Goal: Information Seeking & Learning: Understand process/instructions

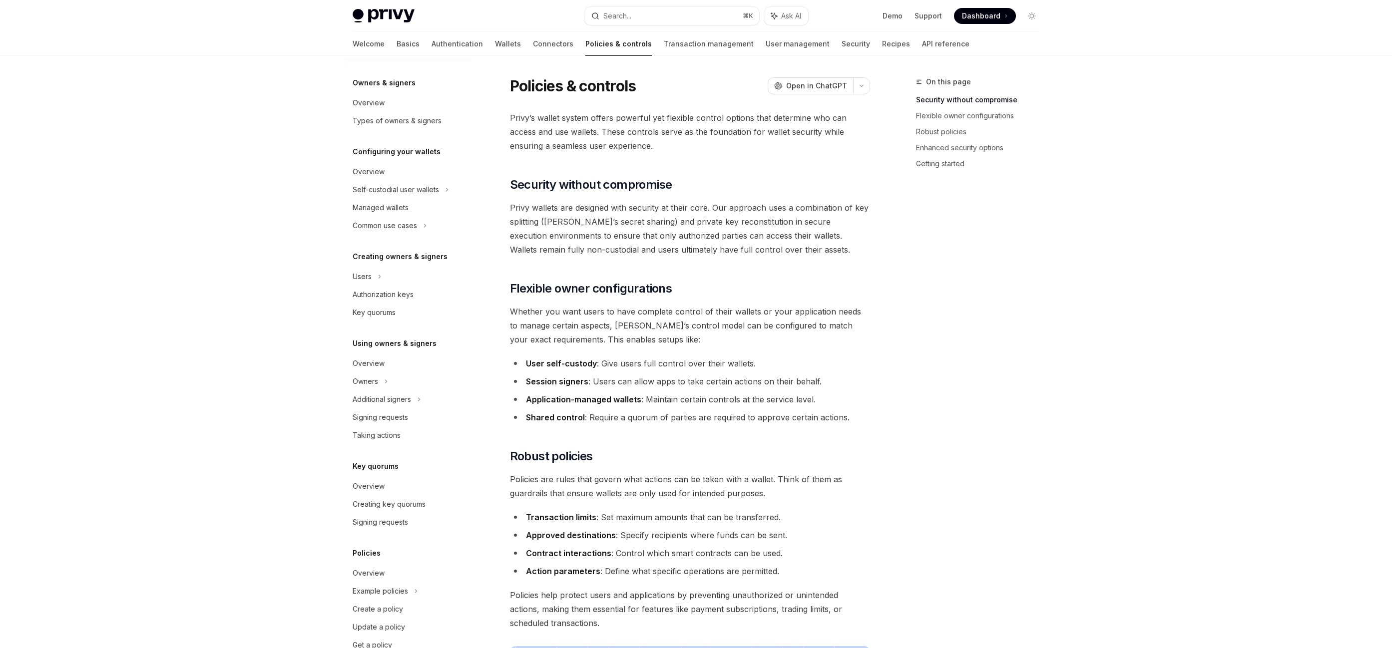
scroll to position [55, 0]
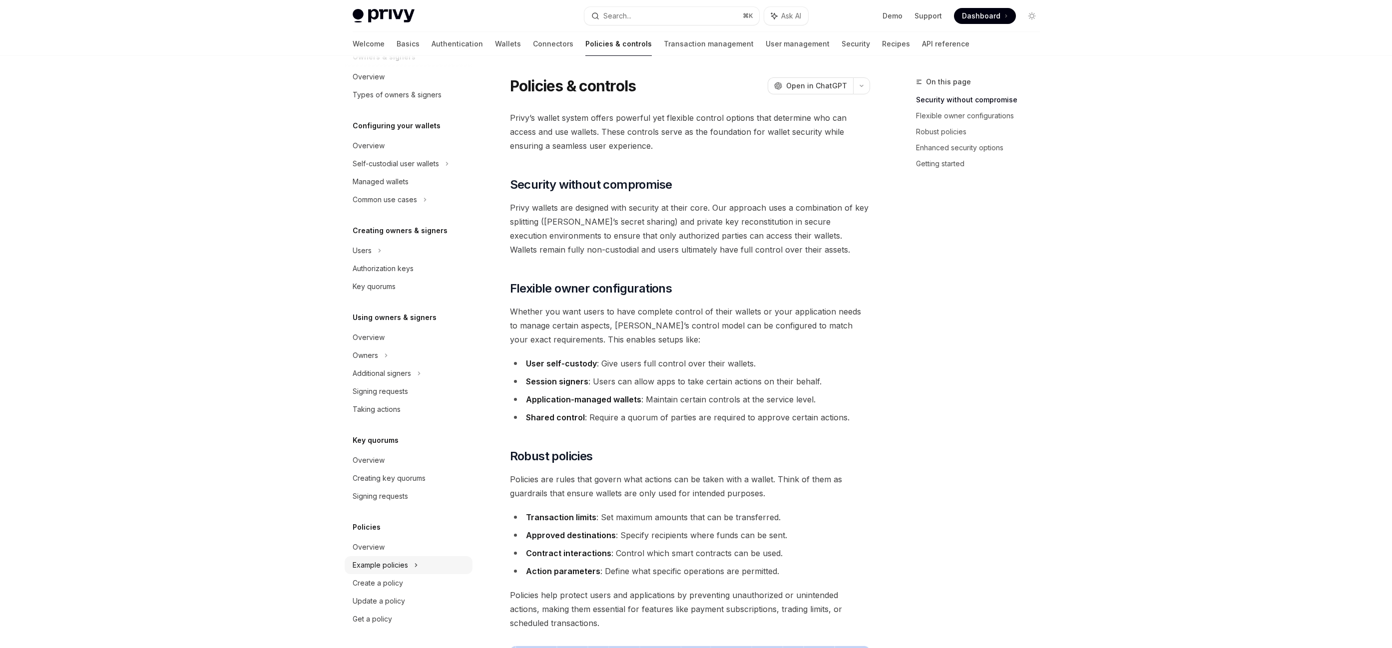
click at [390, 173] on div "Example policies" at bounding box center [409, 164] width 128 height 18
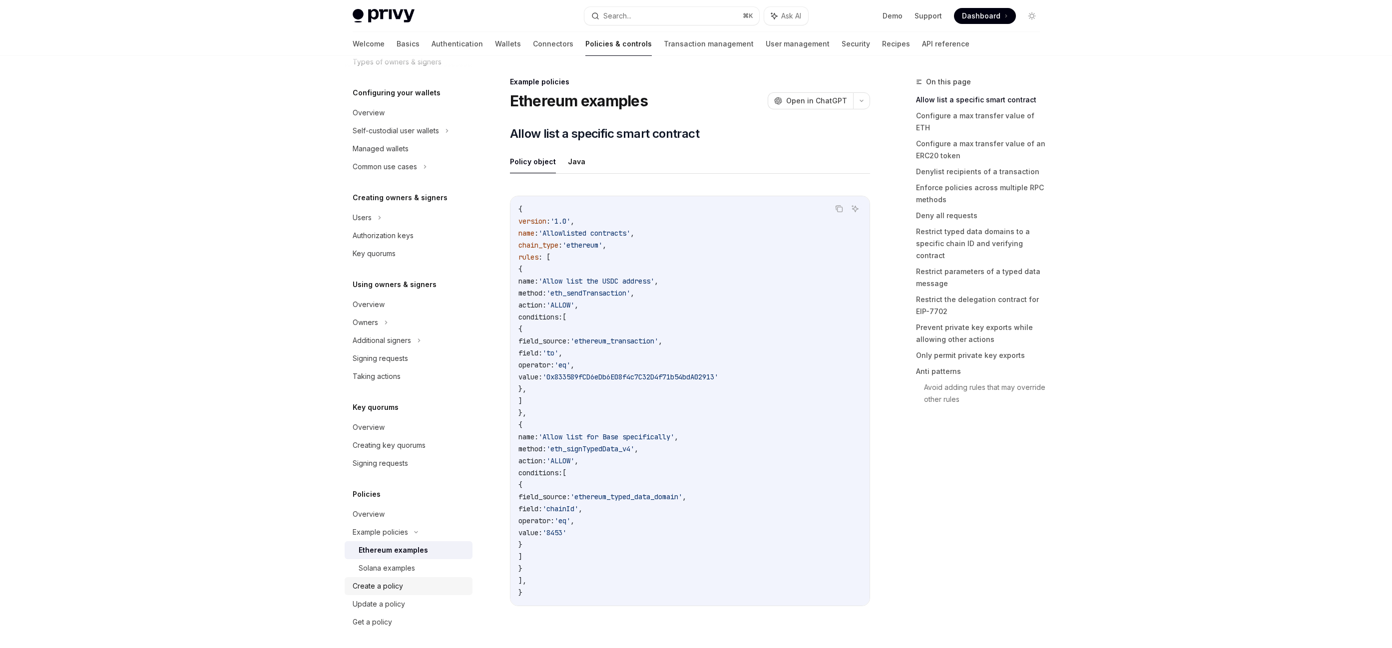
scroll to position [91, 0]
click at [399, 588] on div "Create a policy" at bounding box center [378, 583] width 50 height 12
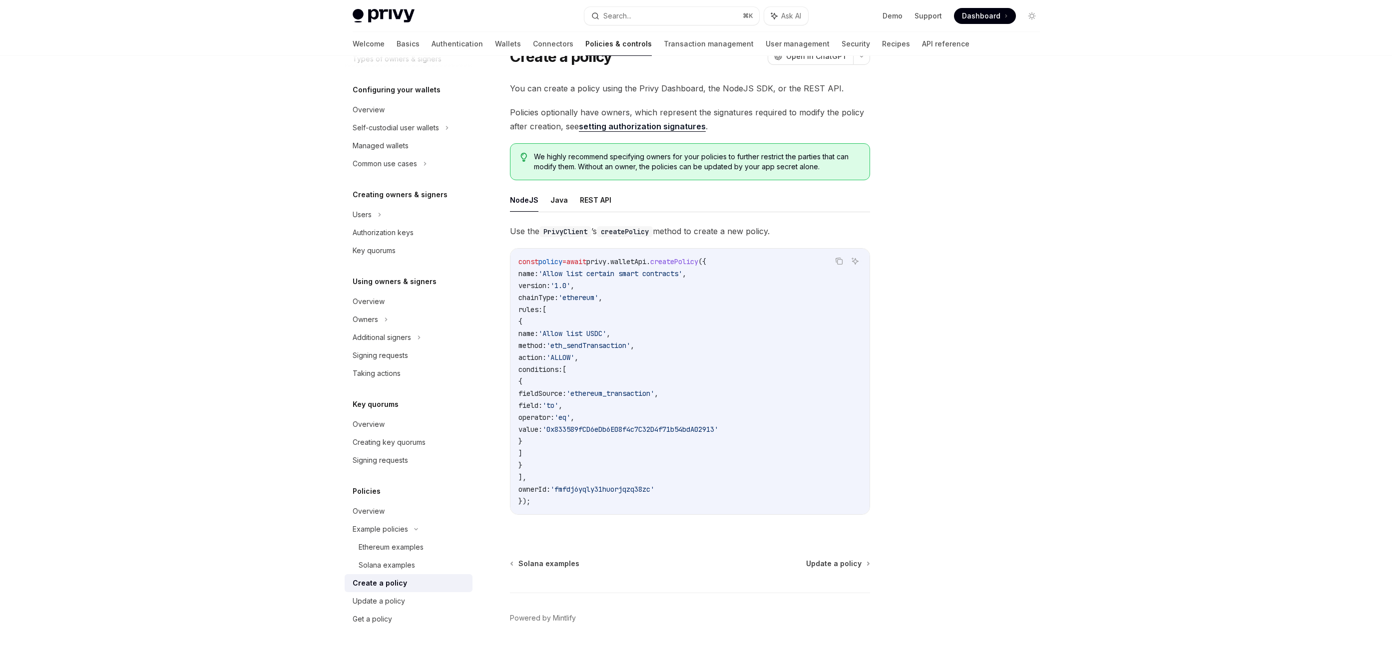
scroll to position [75, 0]
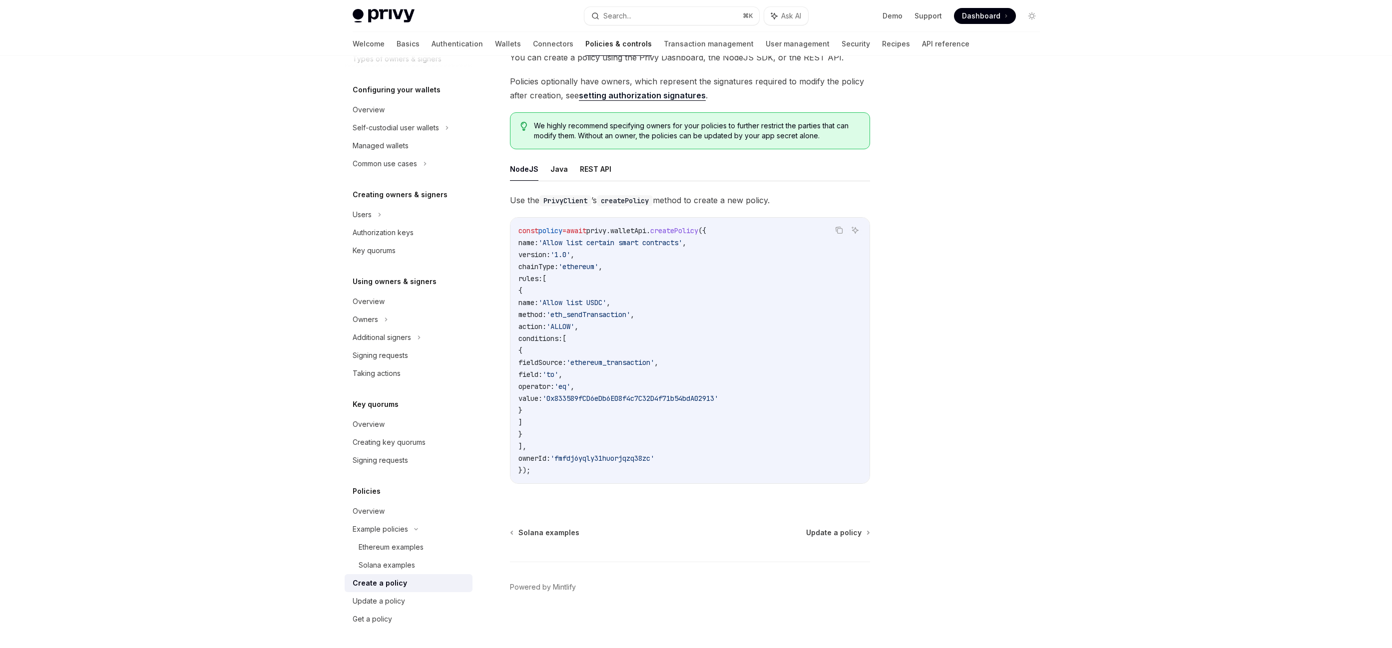
click at [610, 167] on ul "NodeJS Java REST API" at bounding box center [690, 169] width 360 height 24
click at [602, 178] on button "REST API" at bounding box center [595, 168] width 31 height 23
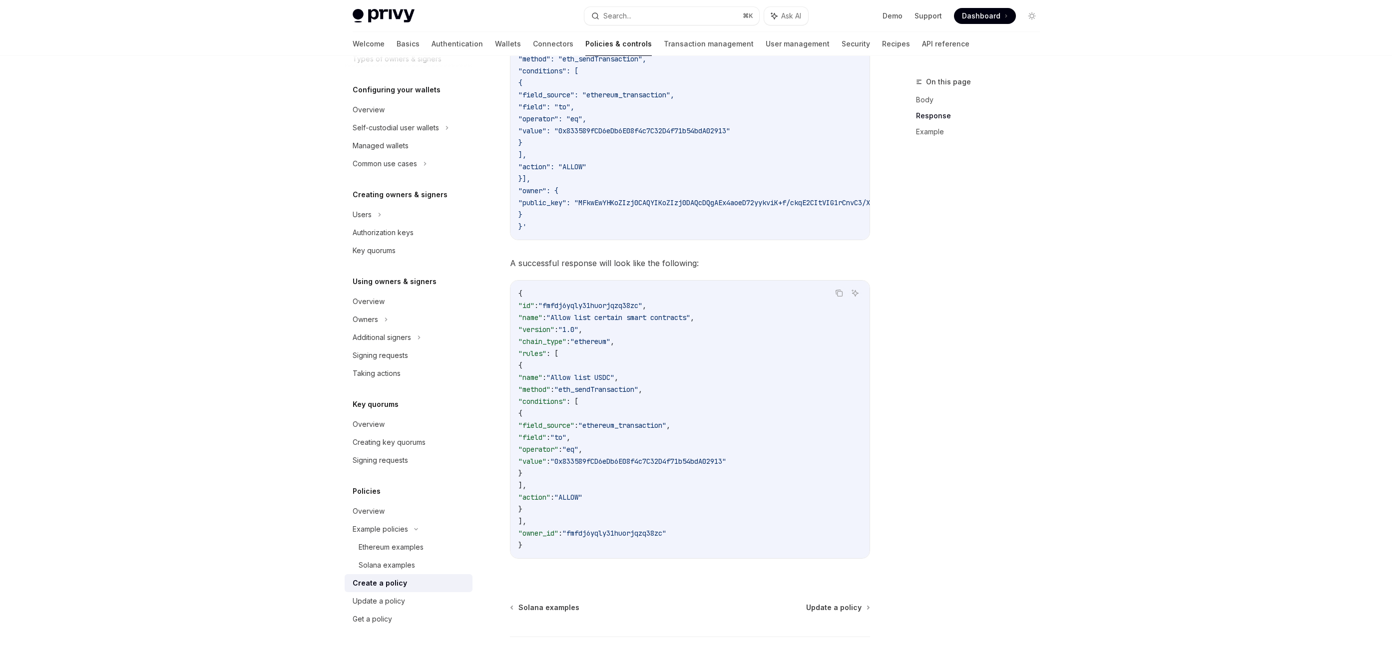
scroll to position [1511, 0]
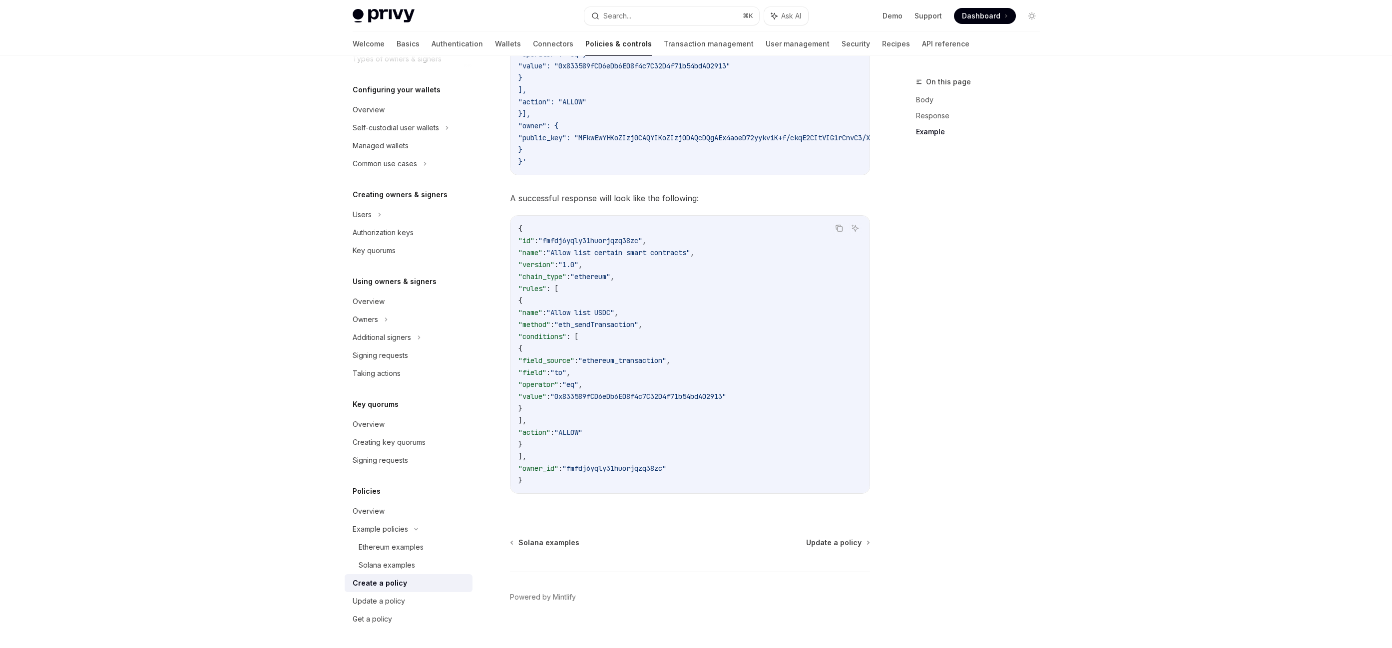
click at [854, 49] on div "Welcome Basics Authentication Wallets Connectors Policies & controls Transactio…" at bounding box center [661, 44] width 617 height 24
click at [922, 39] on link "API reference" at bounding box center [945, 44] width 47 height 24
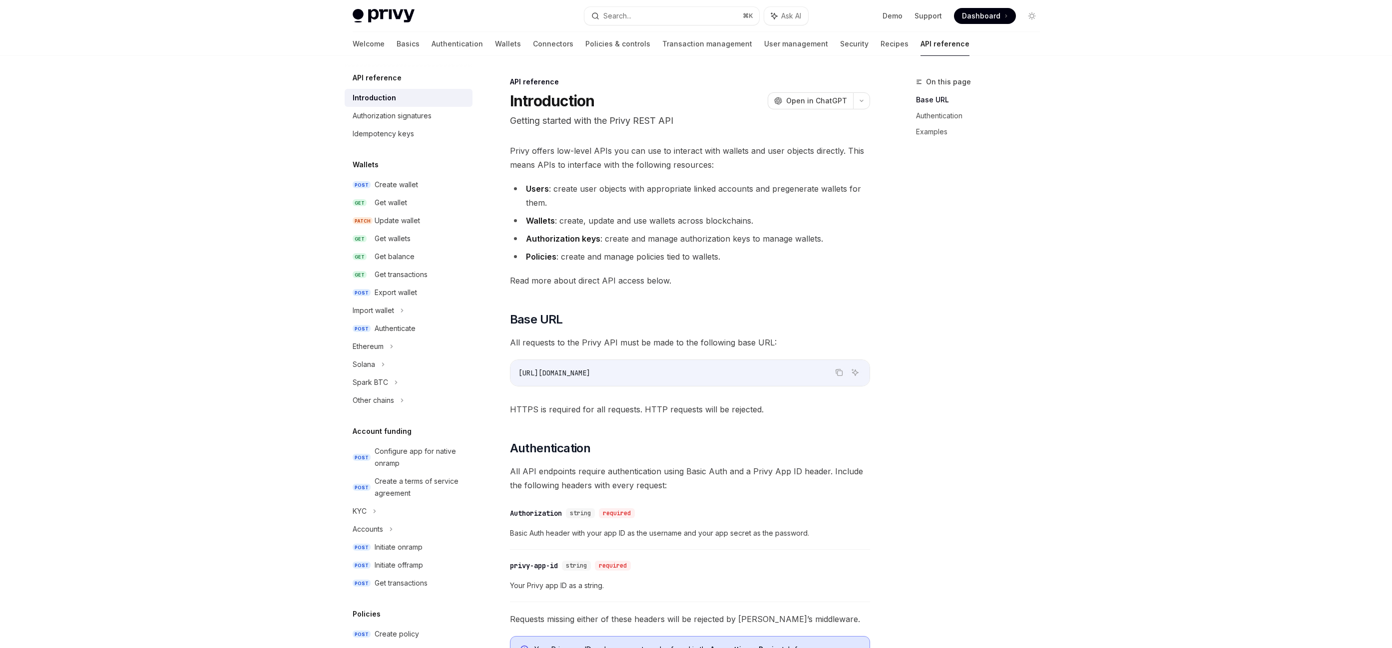
scroll to position [401, 0]
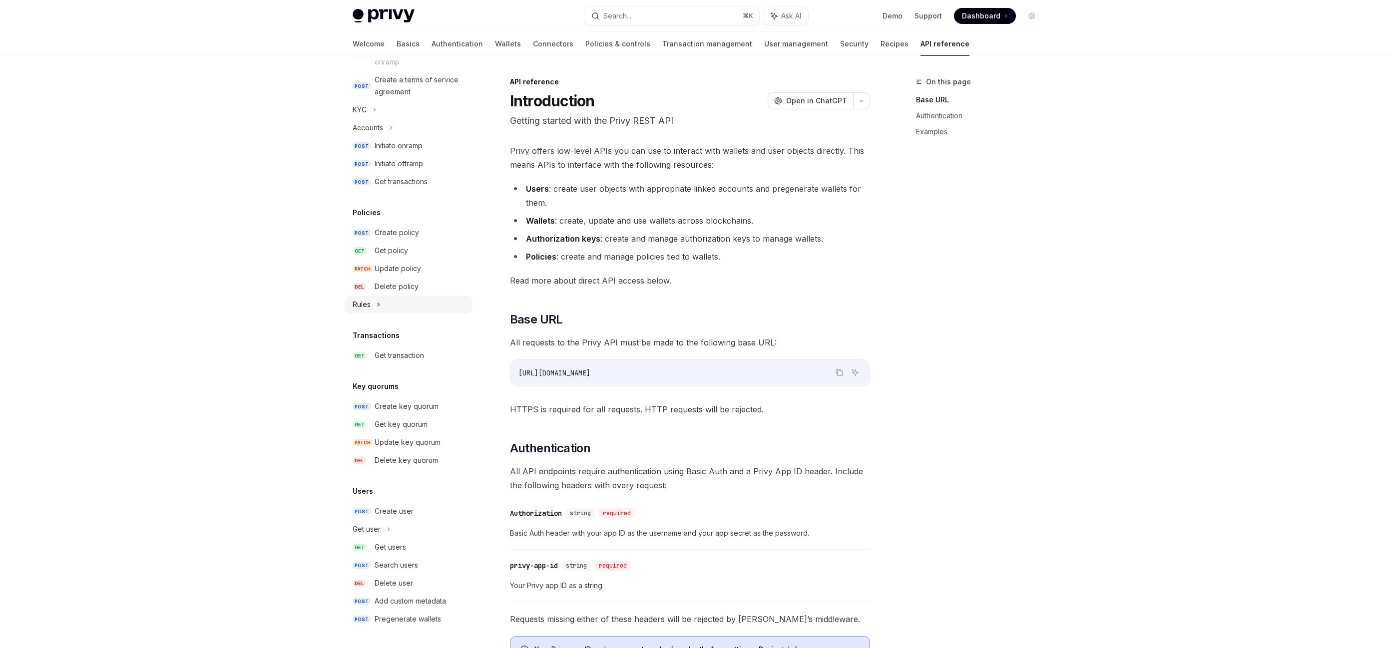
click at [400, 299] on div "Rules" at bounding box center [409, 305] width 128 height 18
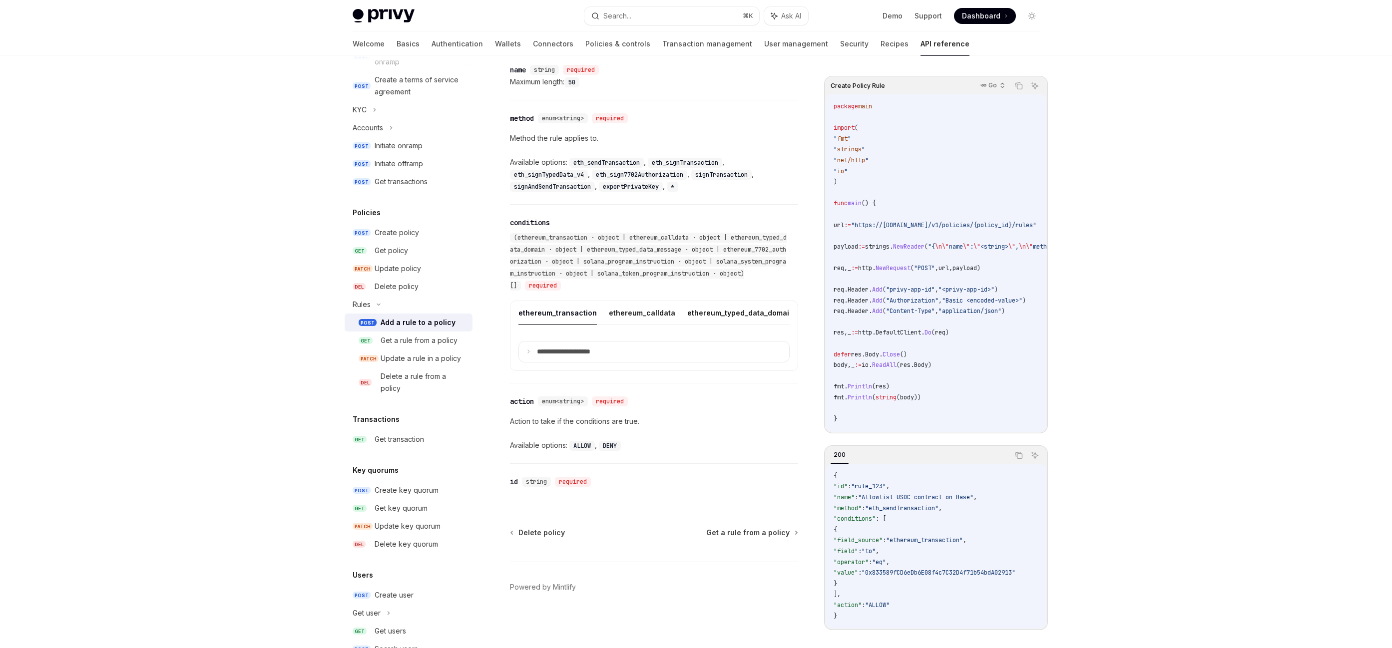
click at [543, 351] on p "**********" at bounding box center [571, 352] width 69 height 9
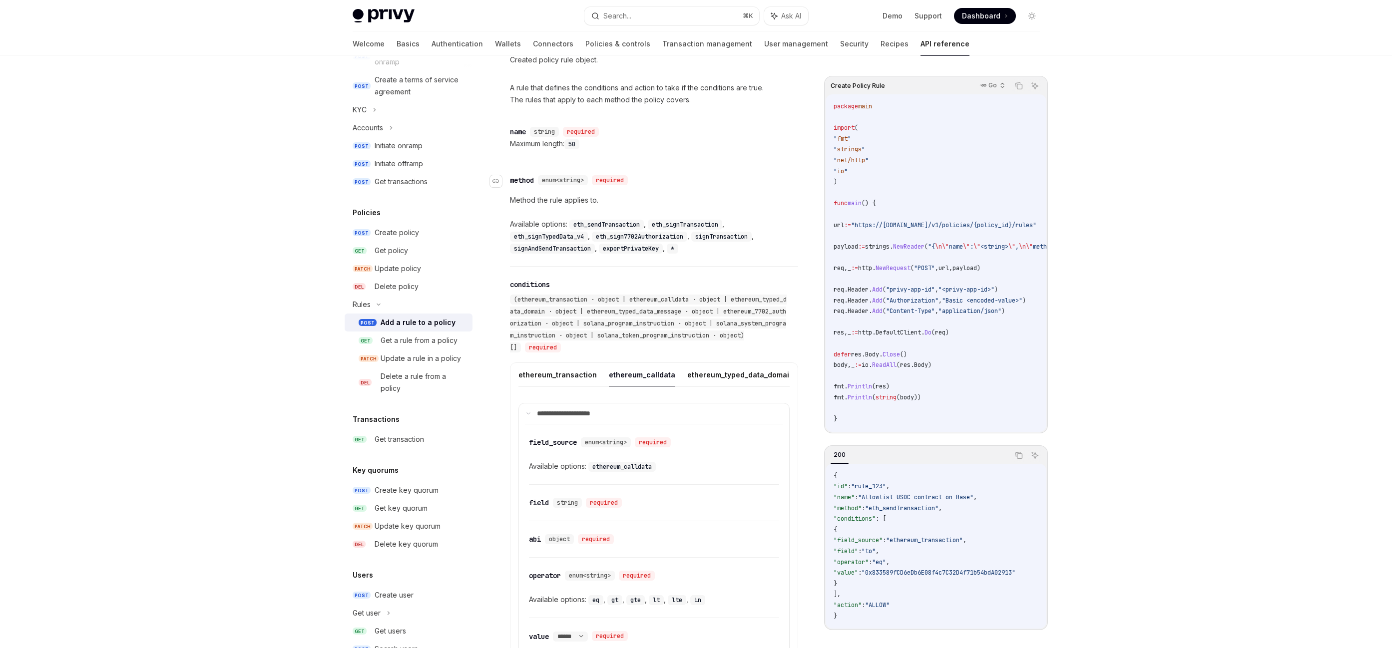
scroll to position [1015, 0]
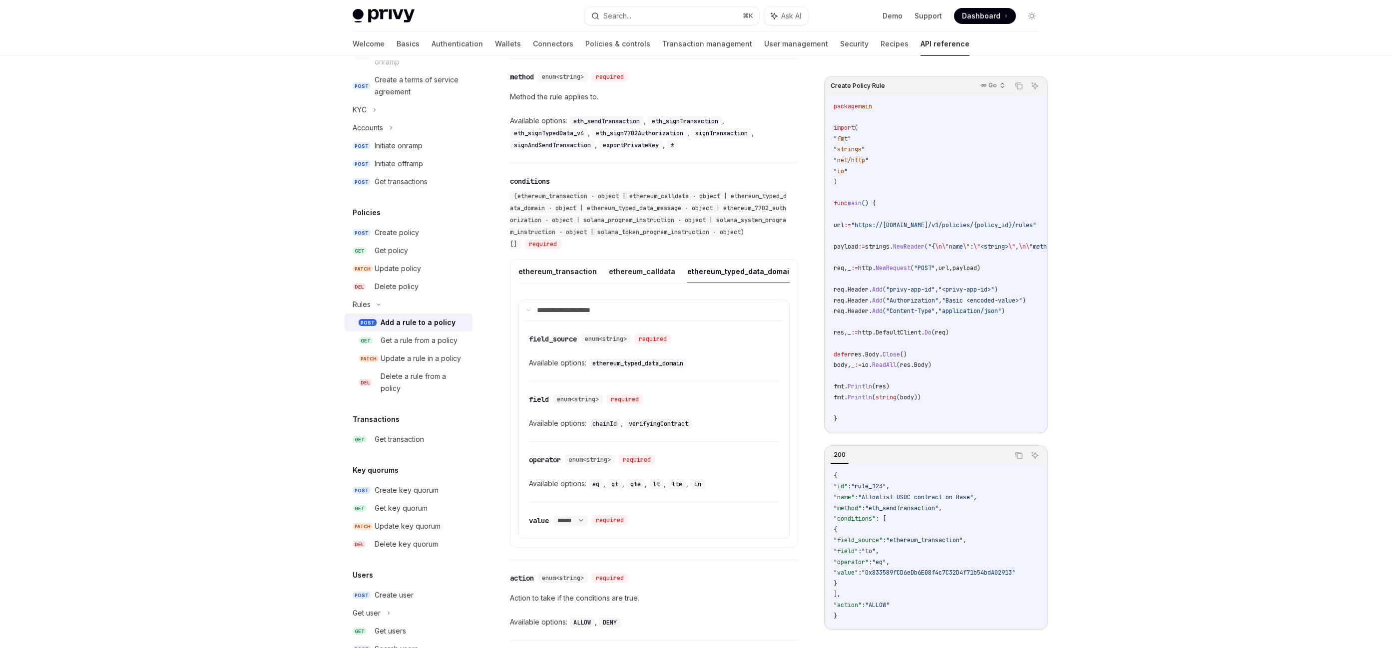
scroll to position [1058, 0]
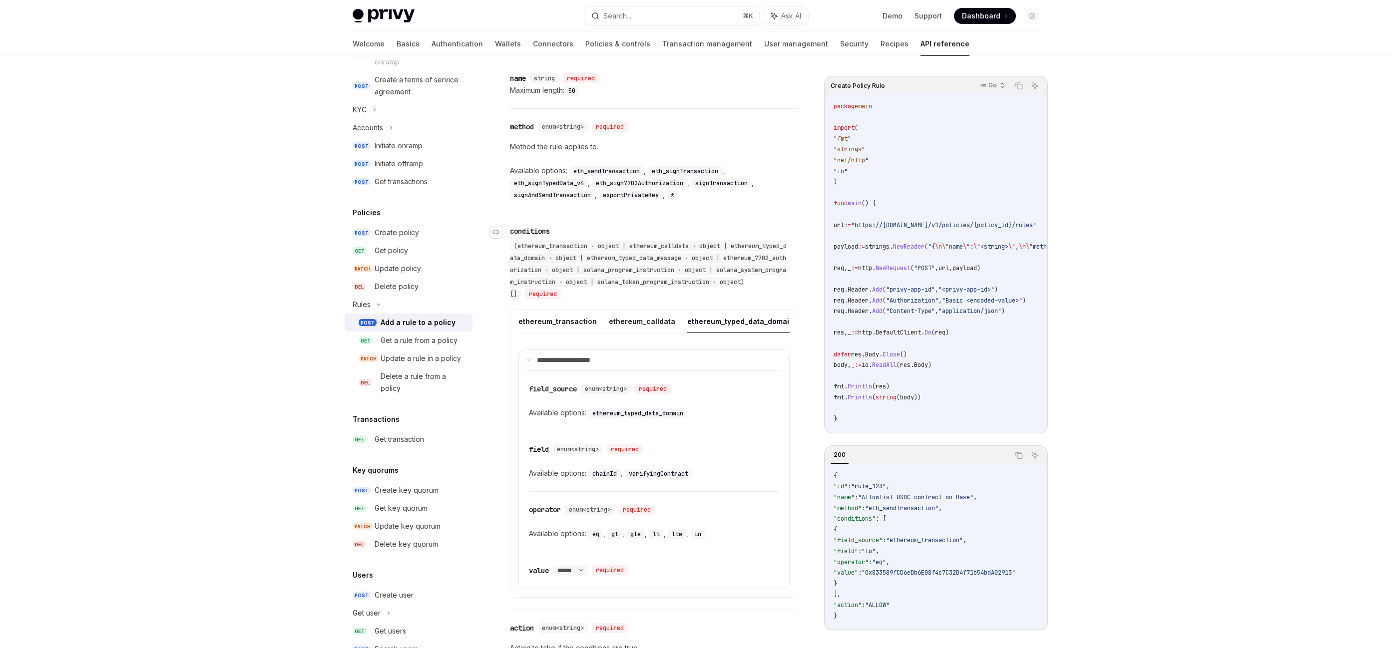
click at [671, 263] on span "(ethereum_transaction · object | ethereum_calldata · object | ethereum_typed_da…" at bounding box center [648, 270] width 277 height 56
copy span "ethereum_typed_data_message"
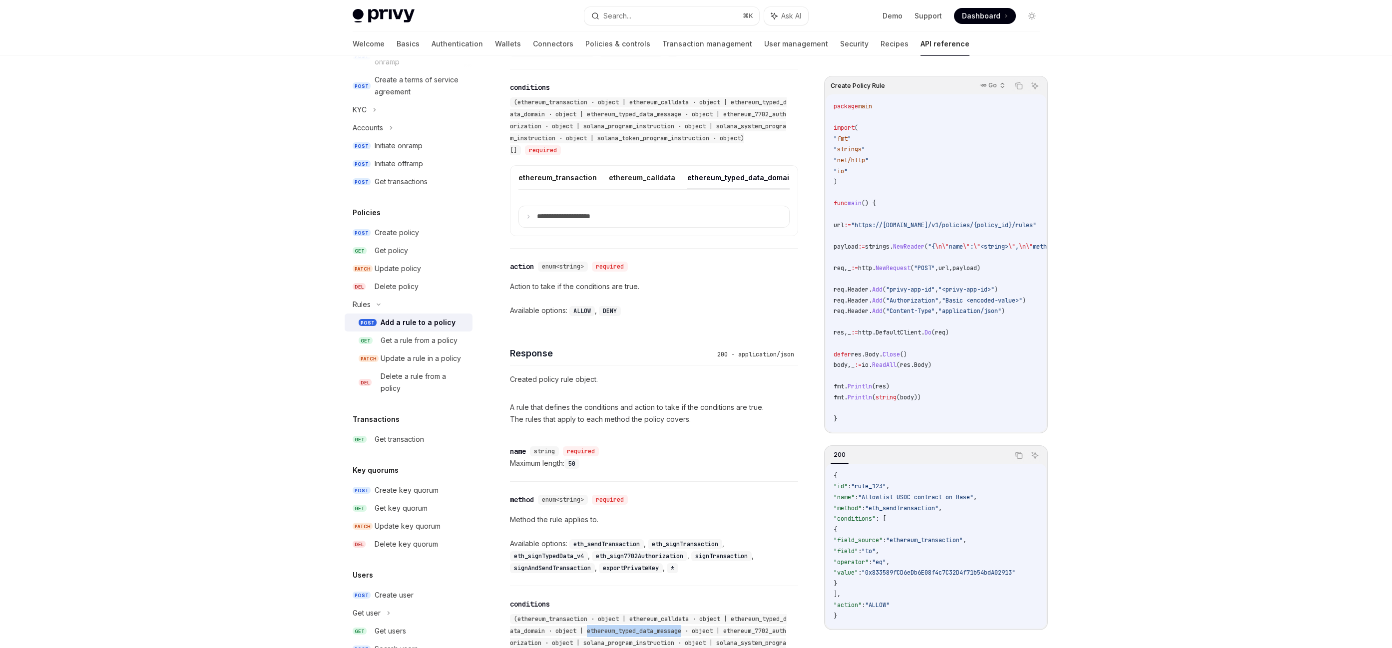
scroll to position [684, 0]
click at [420, 229] on div "Create policy" at bounding box center [421, 233] width 92 height 12
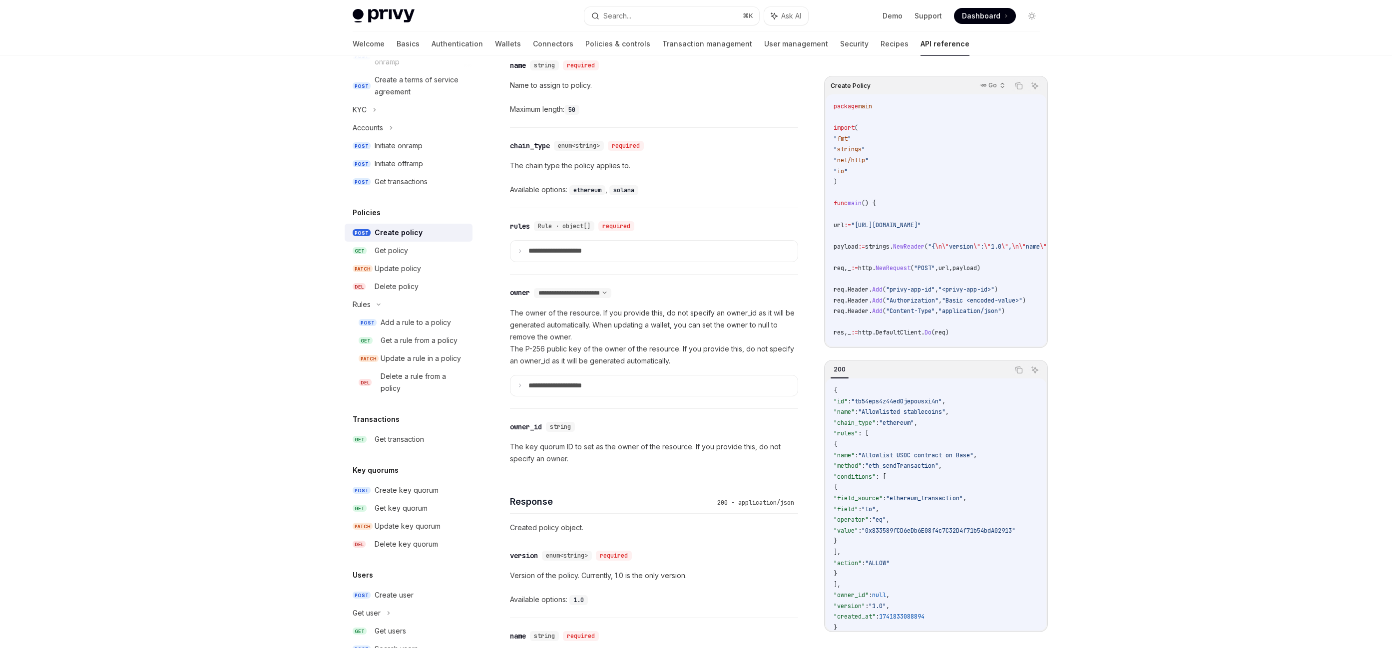
scroll to position [518, 0]
click at [579, 251] on p "**********" at bounding box center [562, 250] width 69 height 9
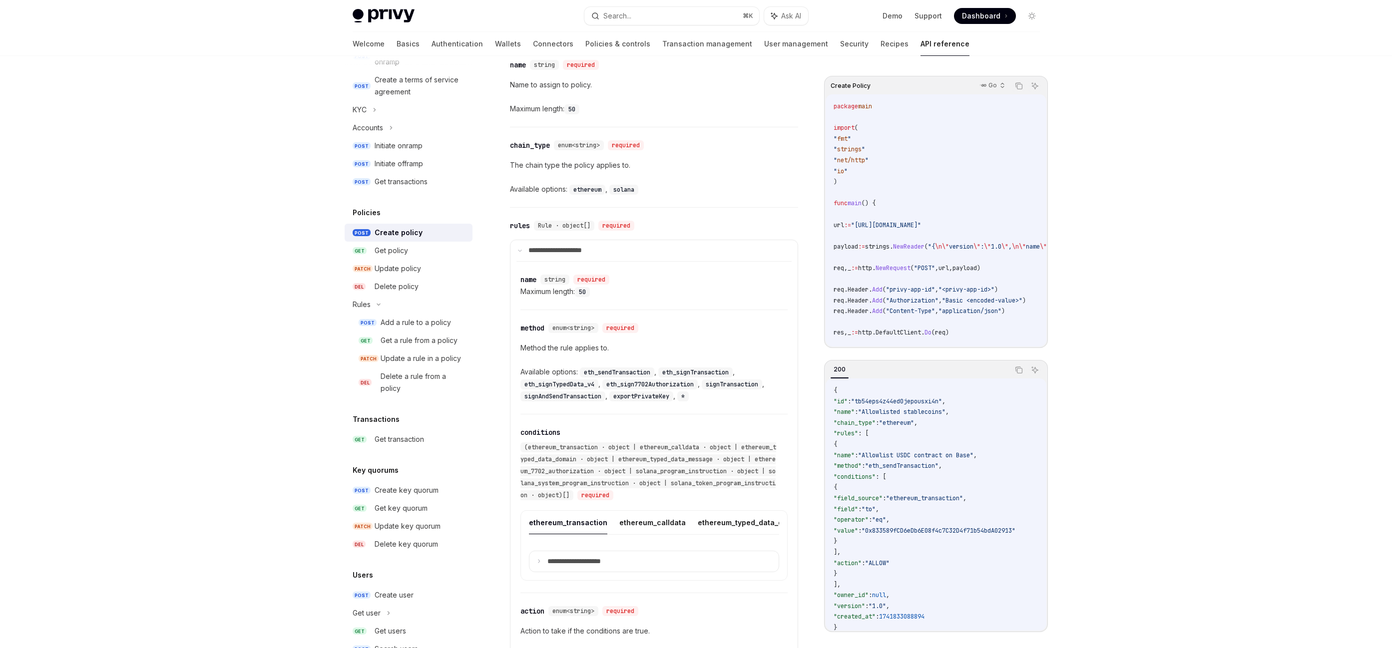
click at [657, 396] on code "exportPrivateKey" at bounding box center [641, 396] width 64 height 10
click at [413, 323] on div "Add a rule to a policy" at bounding box center [415, 323] width 70 height 12
type textarea "*"
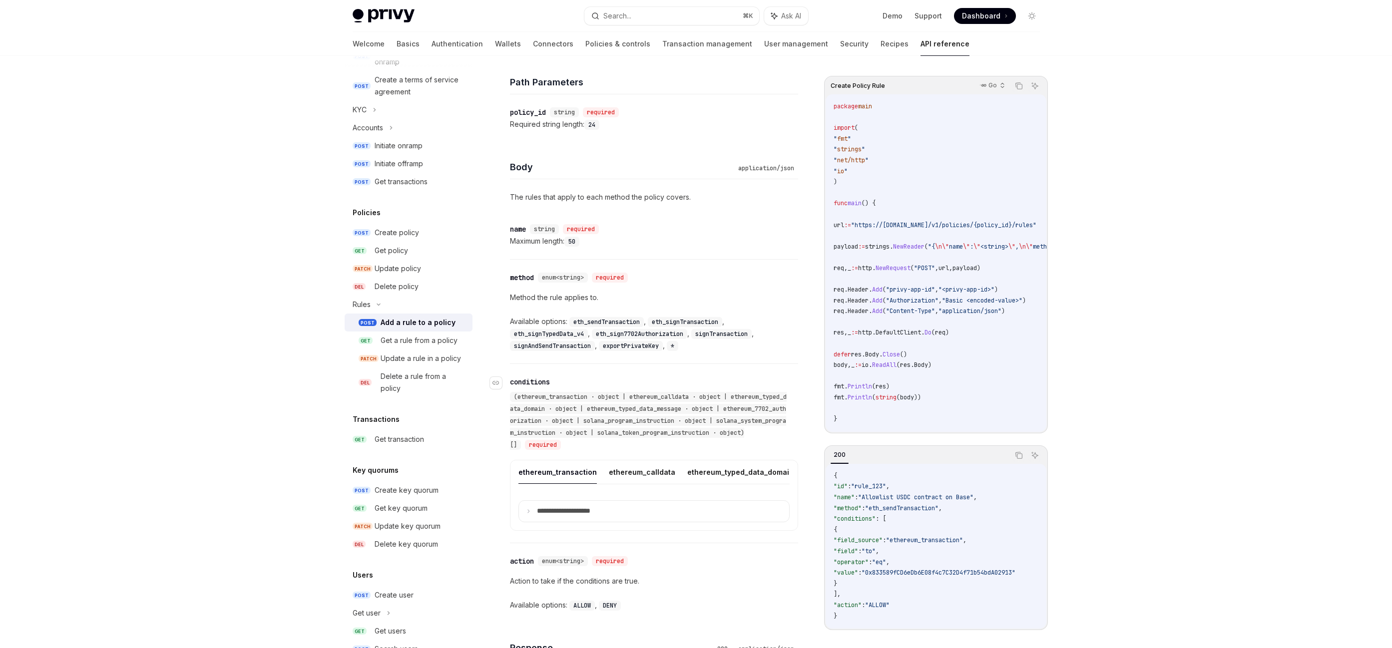
scroll to position [349, 0]
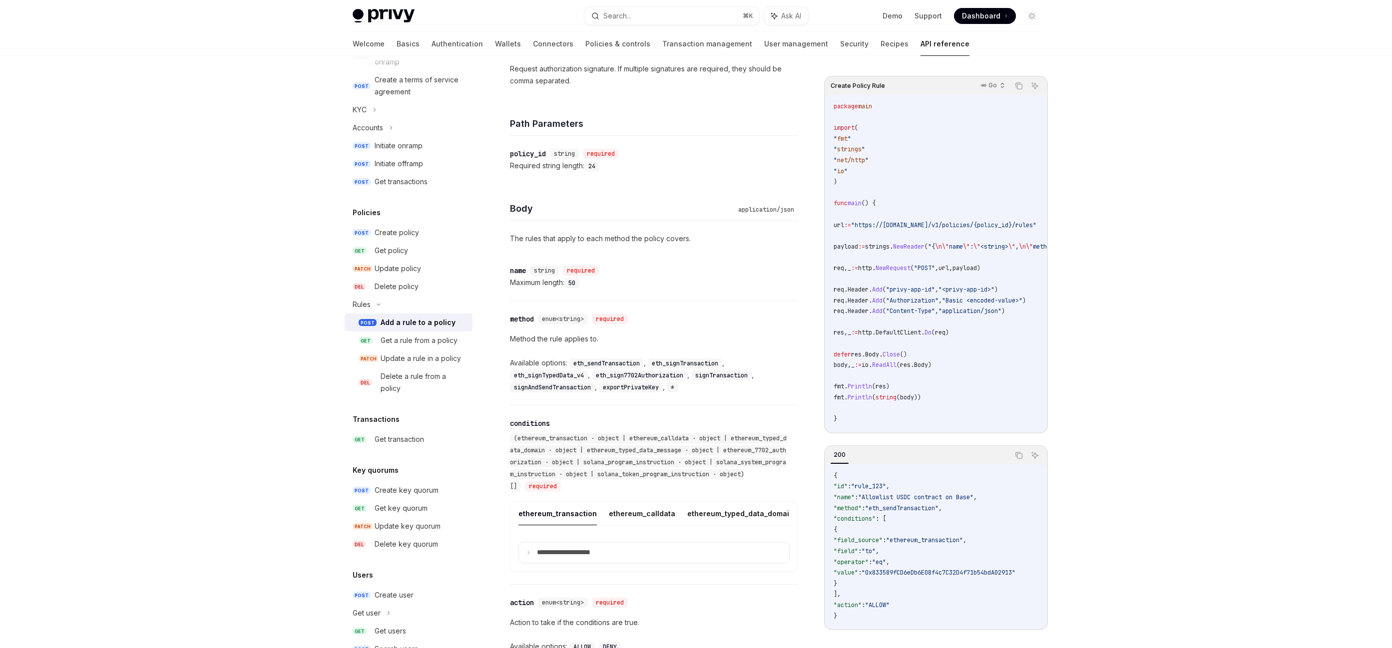
click at [645, 387] on code "exportPrivateKey" at bounding box center [631, 387] width 64 height 10
